Goal: Check status

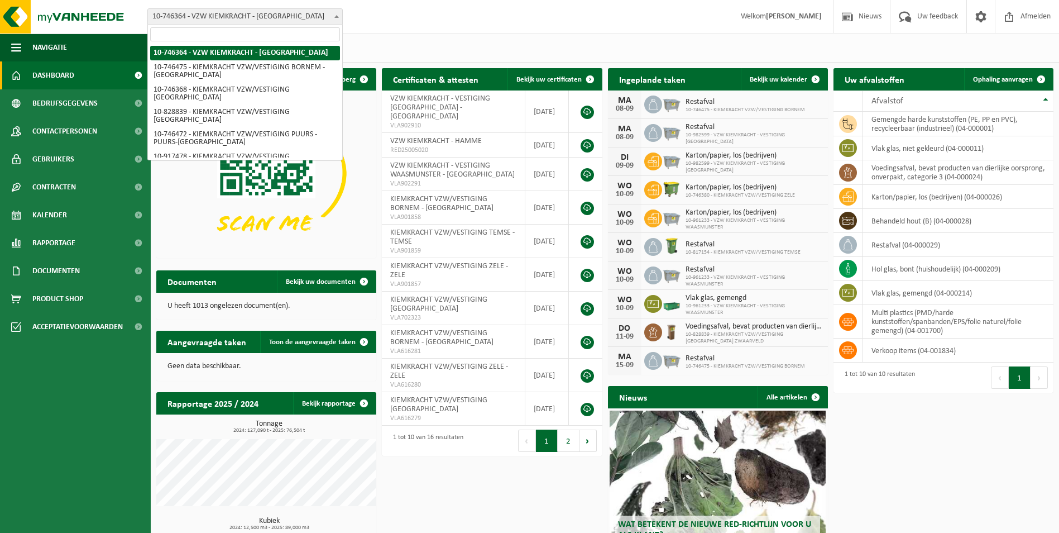
click at [340, 20] on span at bounding box center [336, 16] width 11 height 15
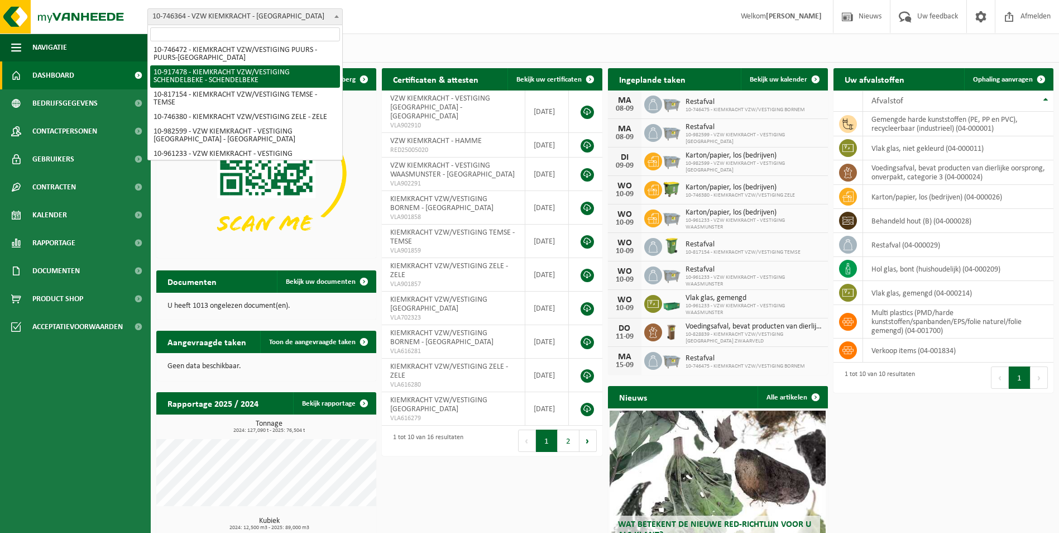
scroll to position [96, 0]
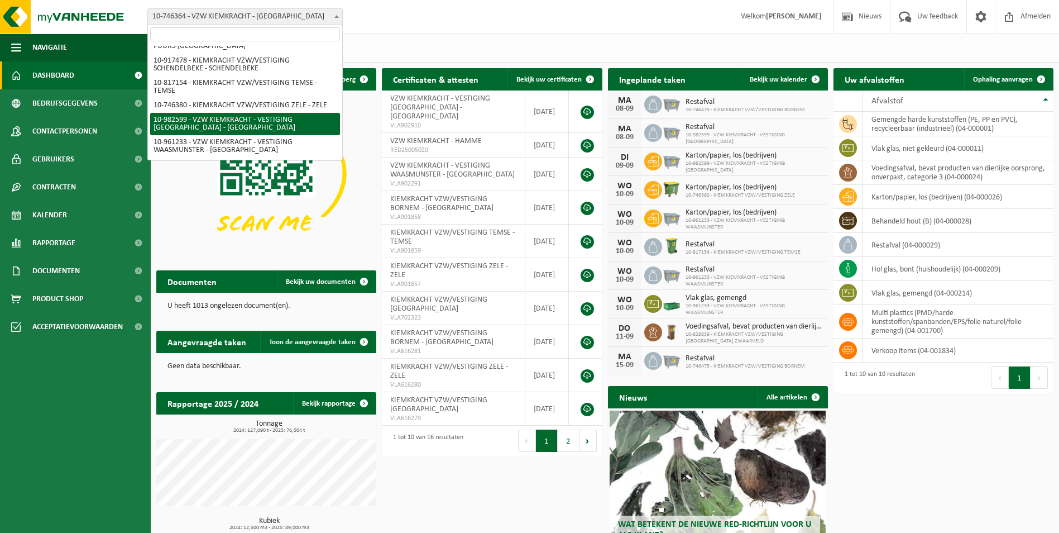
select select "162693"
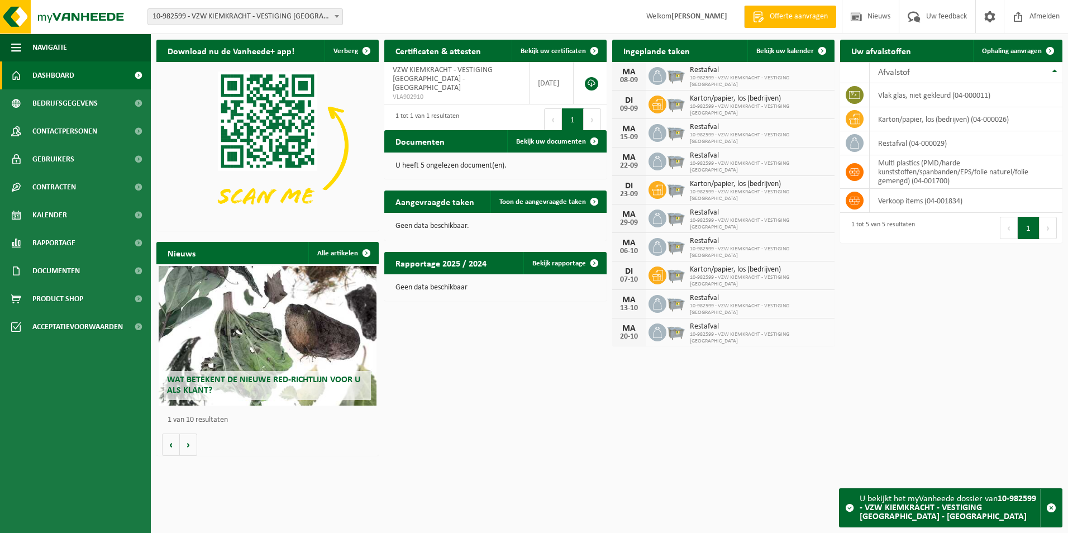
click at [906, 509] on strong "10-982599 - VZW KIEMKRACHT - VESTIGING [GEOGRAPHIC_DATA] - [GEOGRAPHIC_DATA]" at bounding box center [947, 507] width 176 height 27
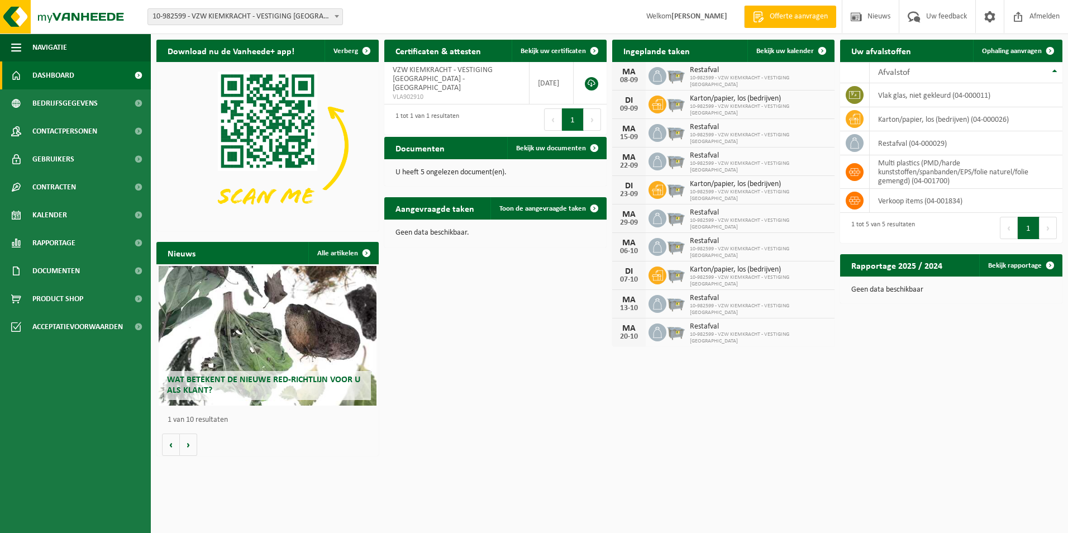
click at [340, 18] on span at bounding box center [336, 16] width 11 height 15
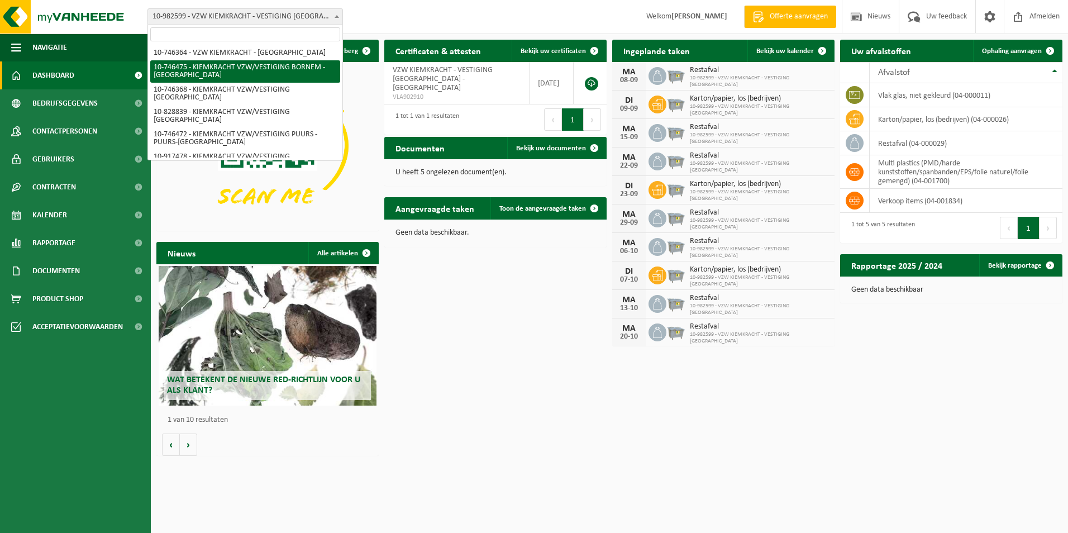
select select "5837"
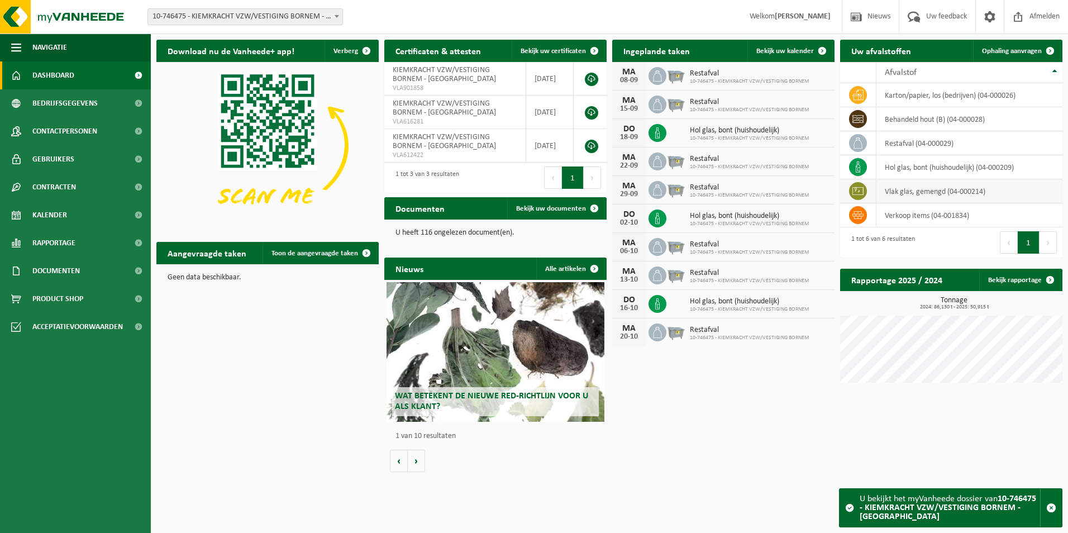
click at [930, 190] on td "vlak glas, gemengd (04-000214)" at bounding box center [969, 191] width 186 height 24
